Goal: Transaction & Acquisition: Purchase product/service

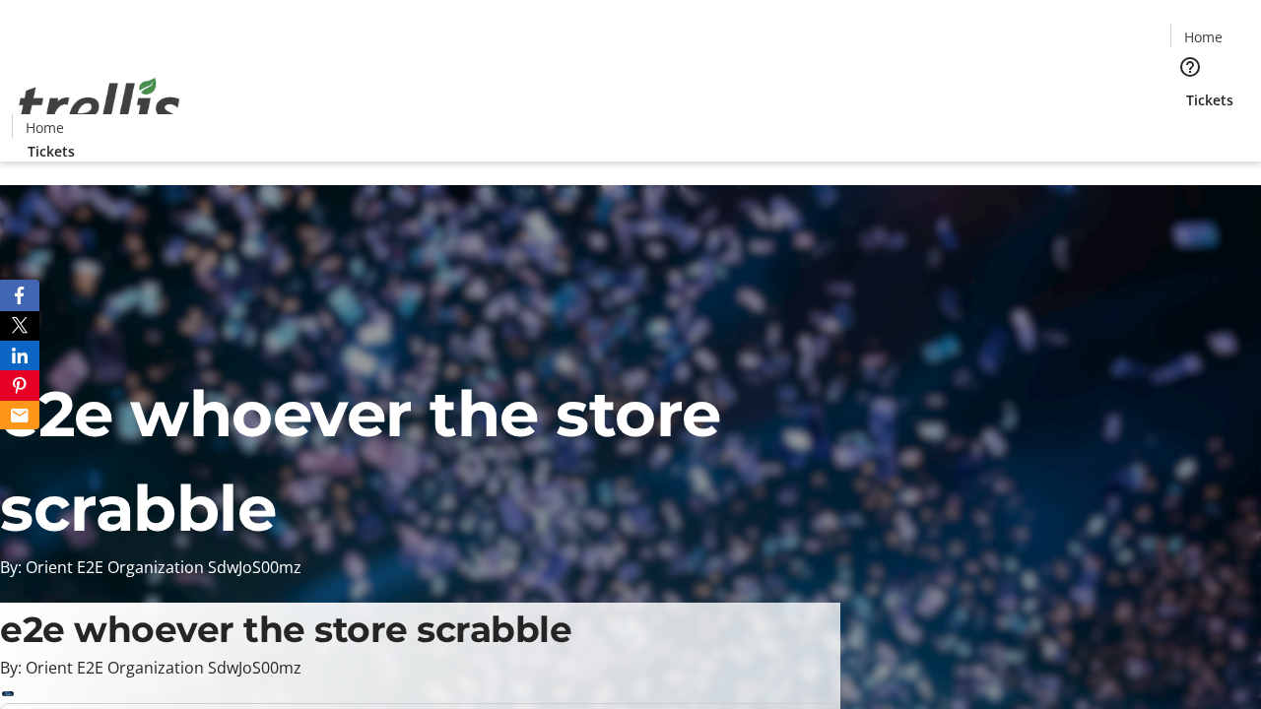
click at [1186, 90] on span "Tickets" at bounding box center [1209, 100] width 47 height 21
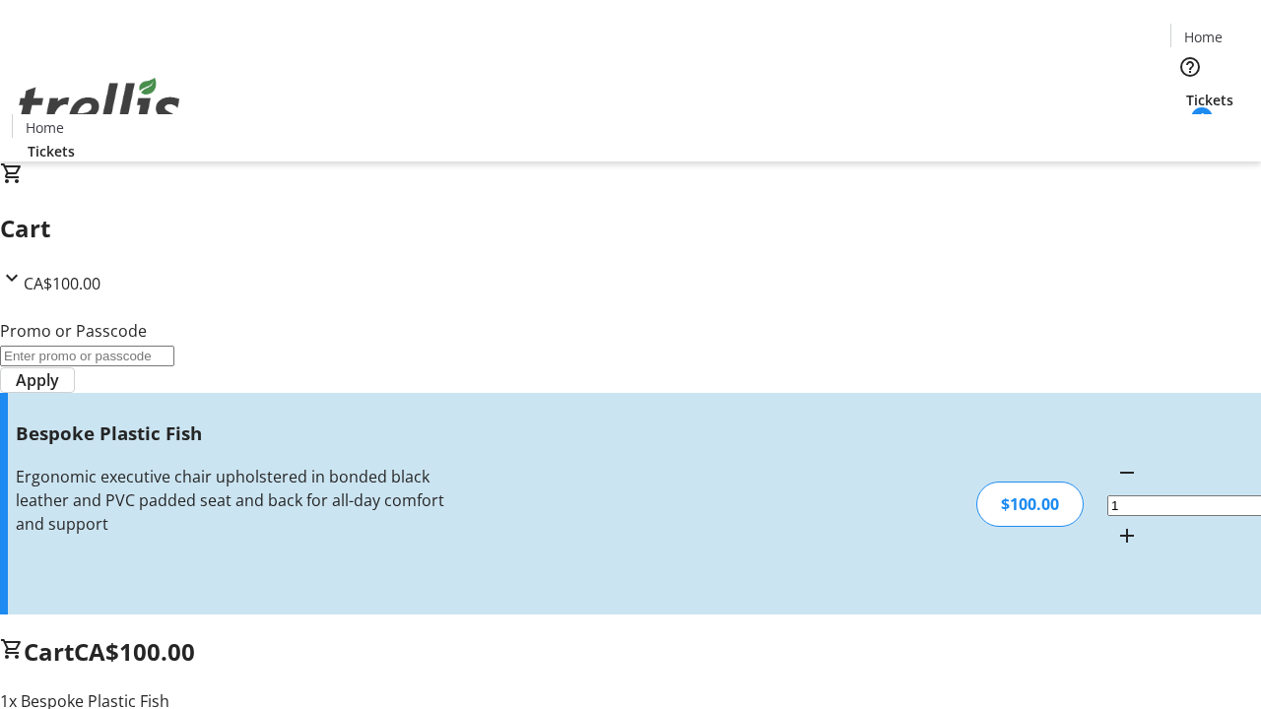
type input "FREE"
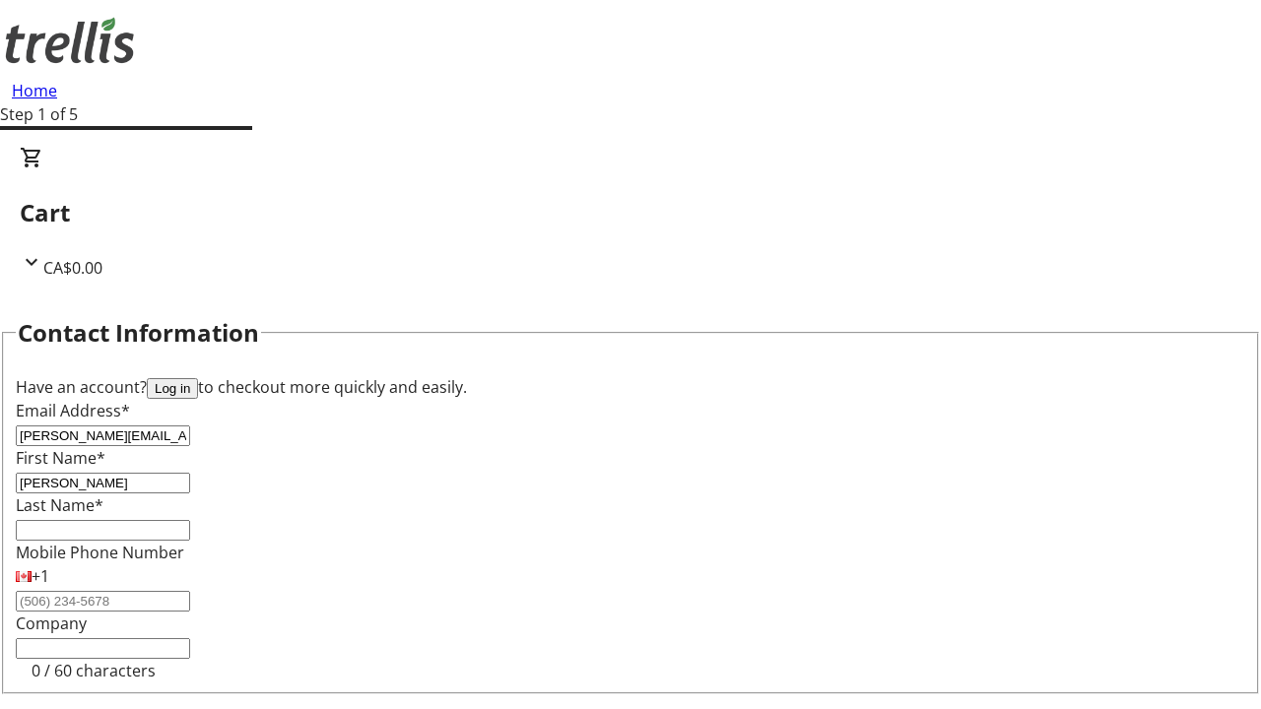
type input "[PERSON_NAME]"
